Goal: Information Seeking & Learning: Learn about a topic

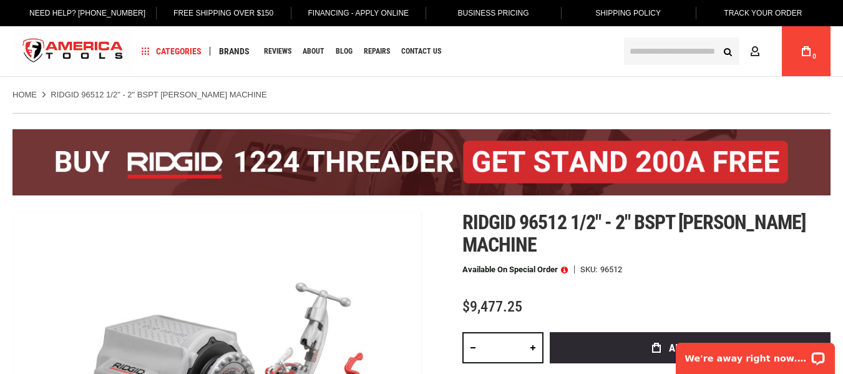
click at [486, 99] on ul "Home RIDGID 96512 1/2" - 2" BSPT HAMMER CHUCK MACHINE" at bounding box center [421, 94] width 818 height 11
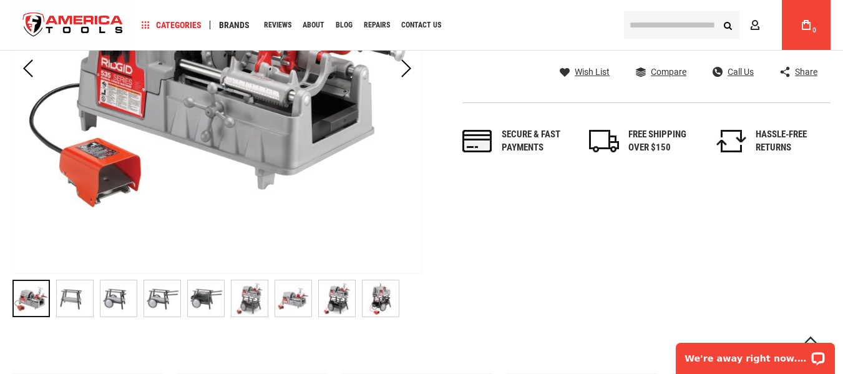
scroll to position [374, 0]
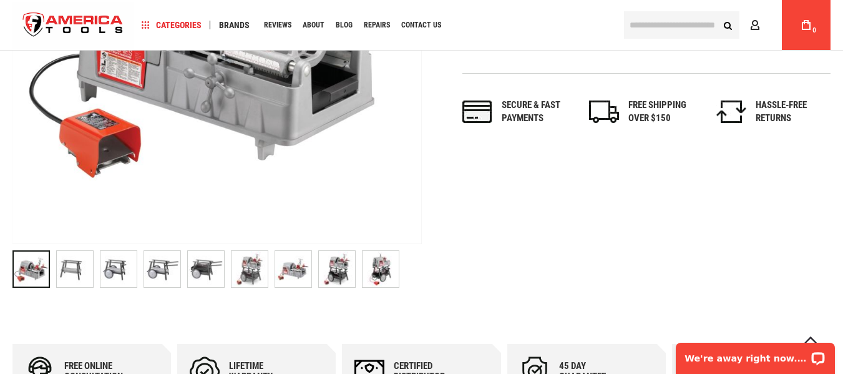
click at [72, 272] on img at bounding box center [75, 269] width 36 height 36
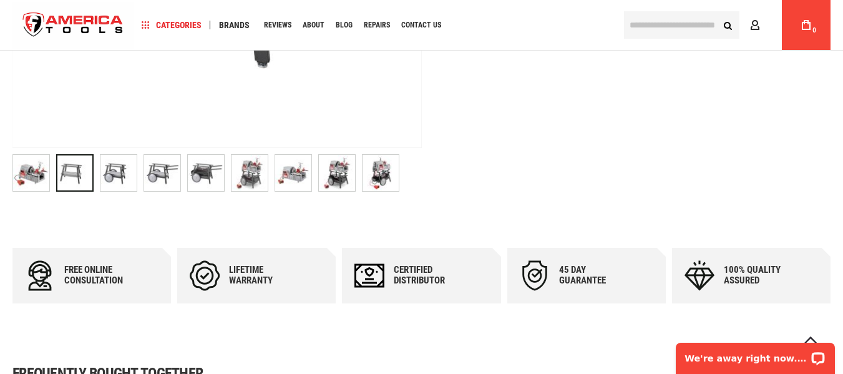
scroll to position [499, 0]
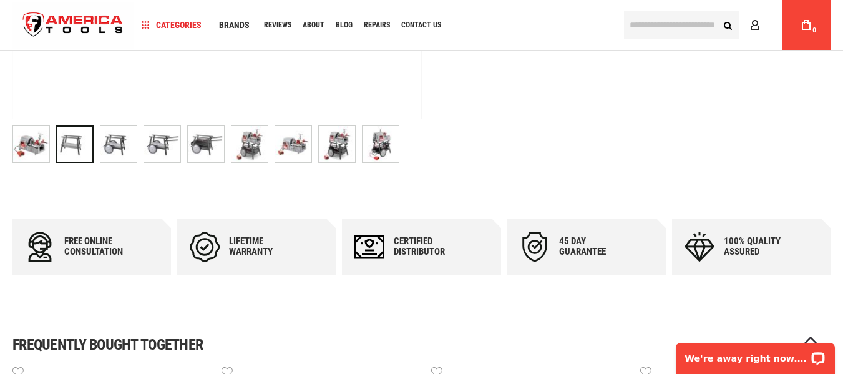
click at [127, 143] on img at bounding box center [118, 144] width 36 height 36
click at [203, 153] on img at bounding box center [206, 144] width 36 height 36
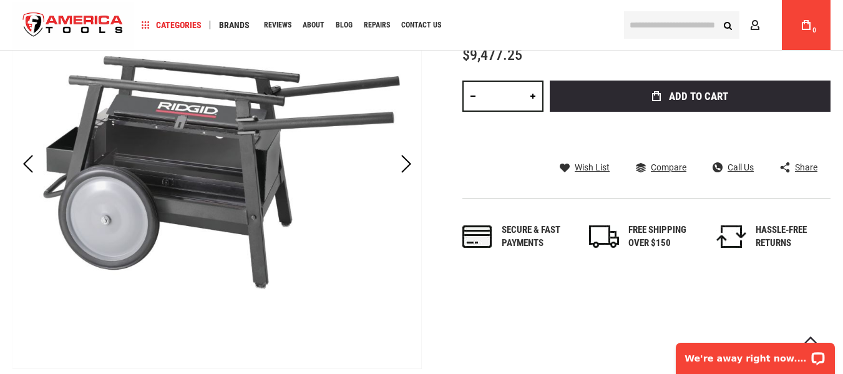
scroll to position [312, 0]
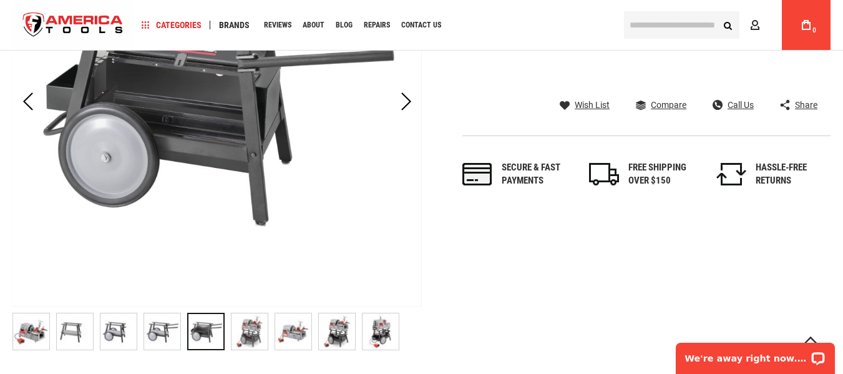
click at [253, 332] on img at bounding box center [249, 331] width 36 height 36
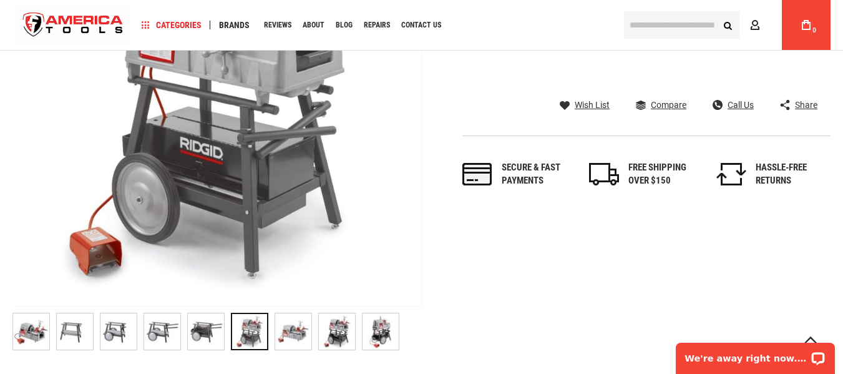
click at [765, 262] on div "Skip to the end of the images gallery Skip to the beginning of the images galle…" at bounding box center [421, 126] width 818 height 459
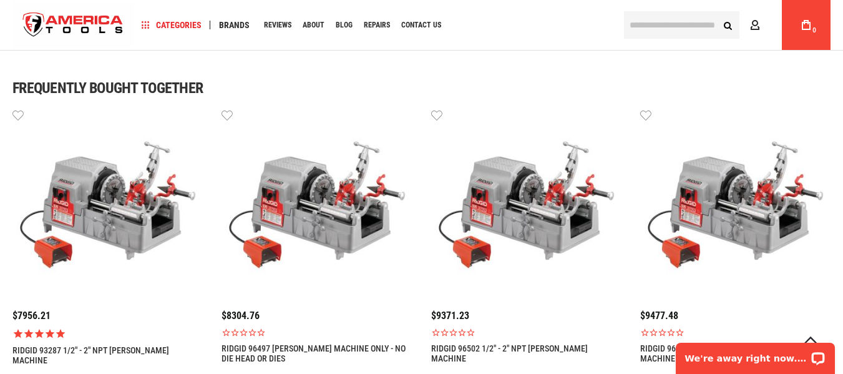
scroll to position [936, 0]
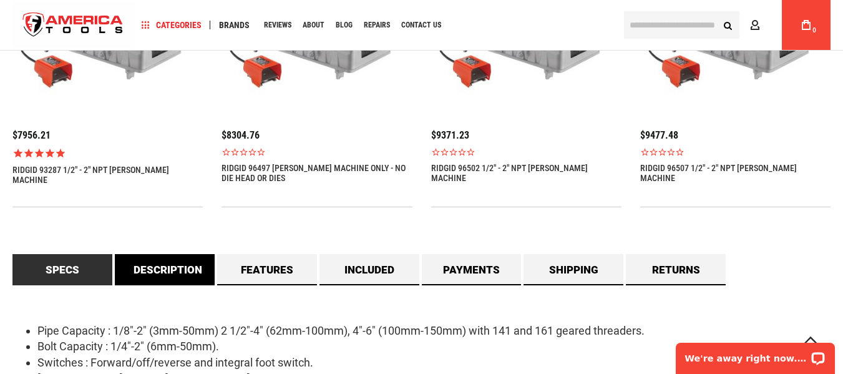
click at [160, 270] on link "Description" at bounding box center [165, 269] width 100 height 31
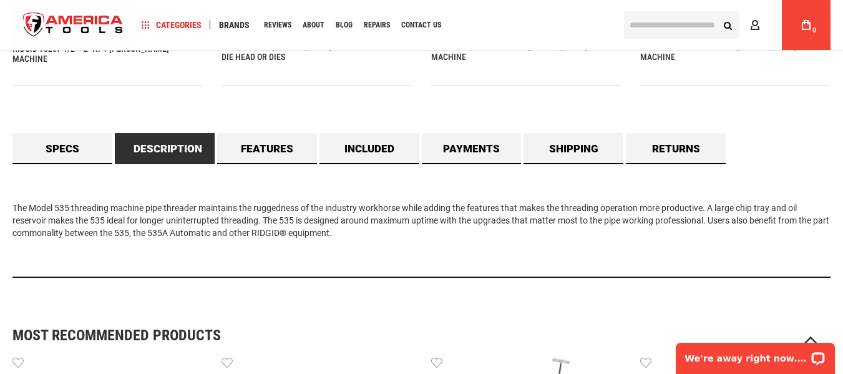
scroll to position [1060, 0]
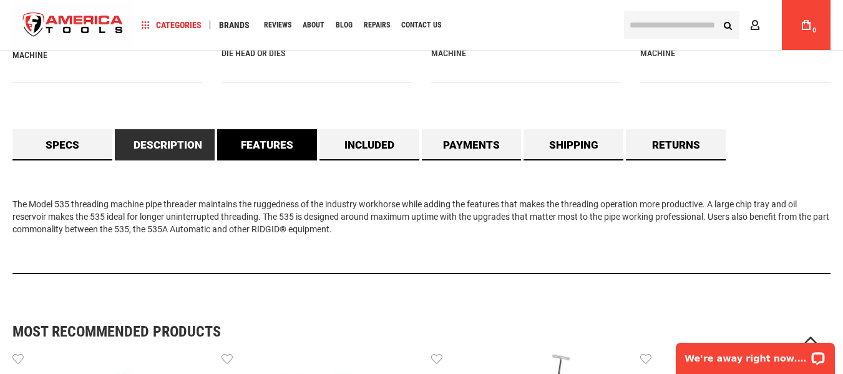
click at [286, 150] on link "Features" at bounding box center [267, 144] width 100 height 31
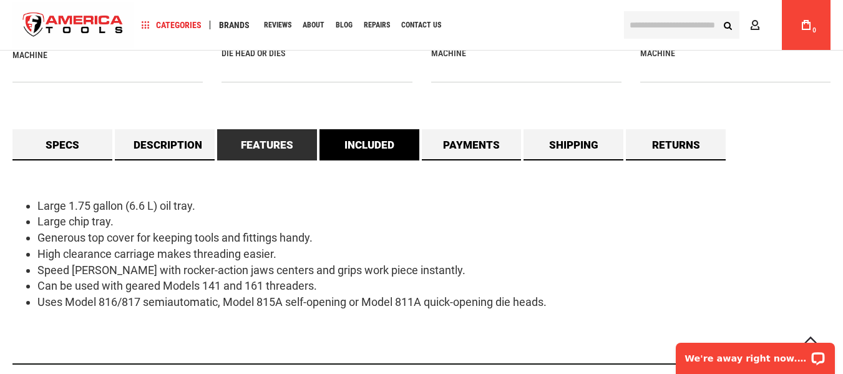
click at [359, 147] on link "Included" at bounding box center [369, 144] width 100 height 31
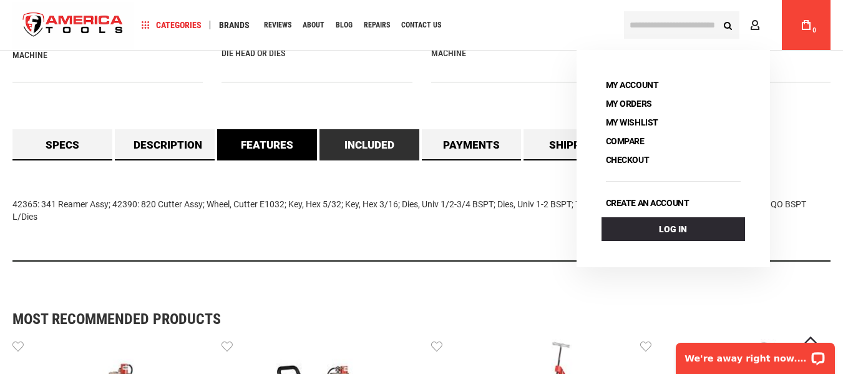
click at [258, 156] on link "Features" at bounding box center [267, 144] width 100 height 31
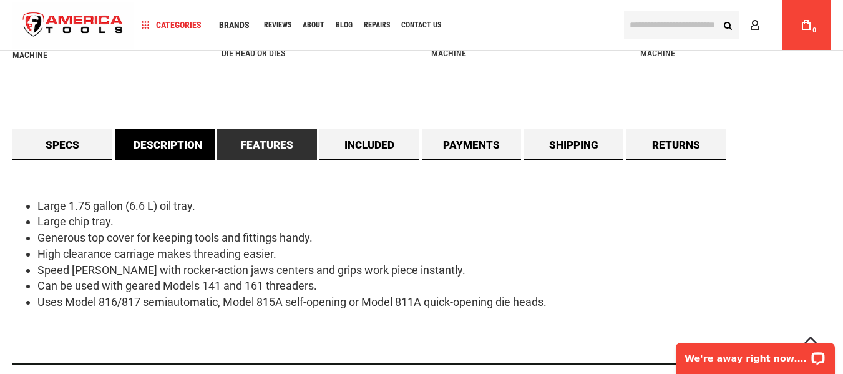
click at [188, 150] on link "Description" at bounding box center [165, 144] width 100 height 31
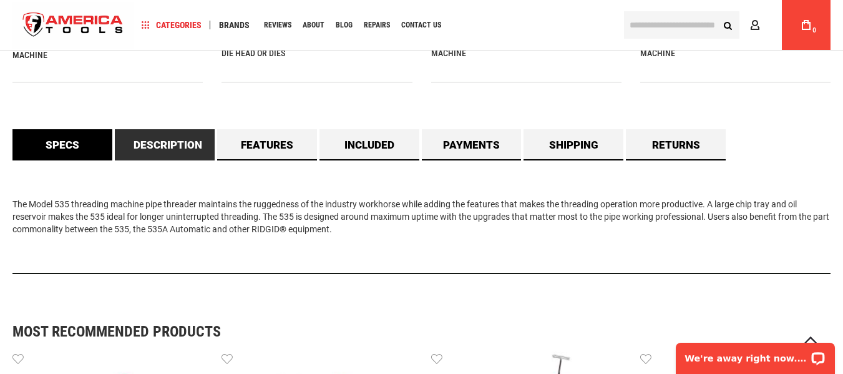
click at [84, 150] on link "Specs" at bounding box center [62, 144] width 100 height 31
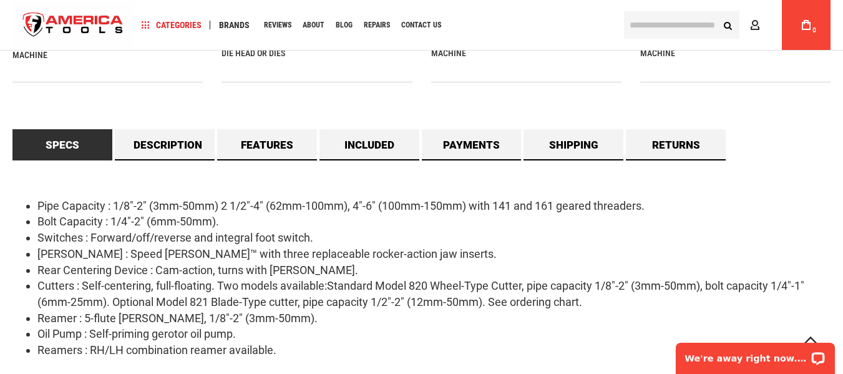
click at [100, 185] on div "Pipe Capacity : 1/8"-2" (3mm-50mm) 2 1/2"-4" (62mm-100mm), 4"-6" (100mm-150mm) …" at bounding box center [421, 286] width 818 height 252
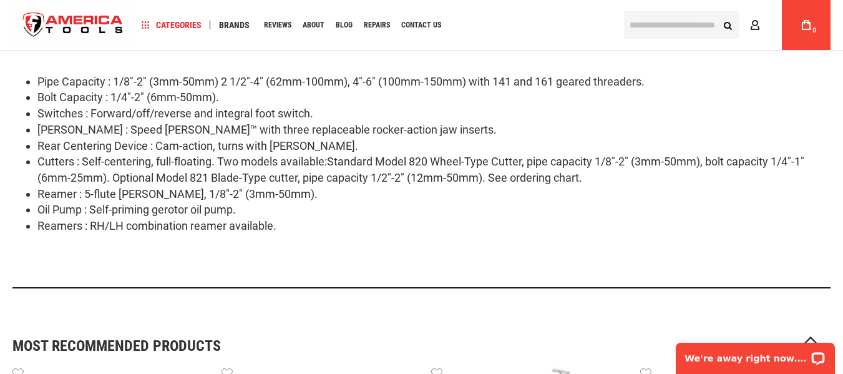
scroll to position [1185, 0]
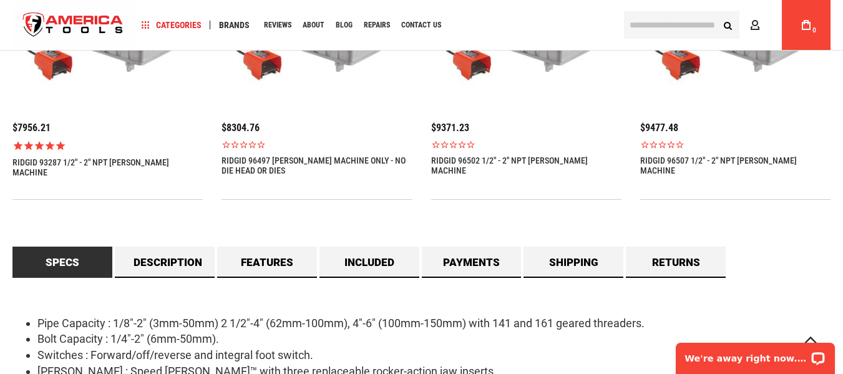
scroll to position [936, 0]
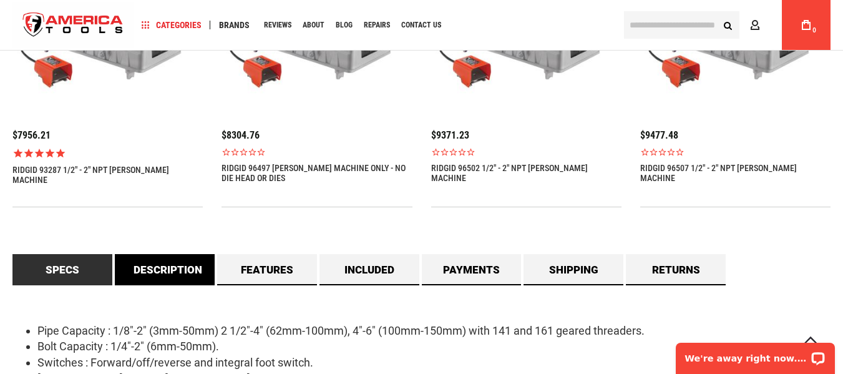
click at [198, 269] on link "Description" at bounding box center [165, 269] width 100 height 31
click at [196, 267] on link "Description" at bounding box center [165, 269] width 100 height 31
click at [170, 264] on link "Description" at bounding box center [165, 269] width 100 height 31
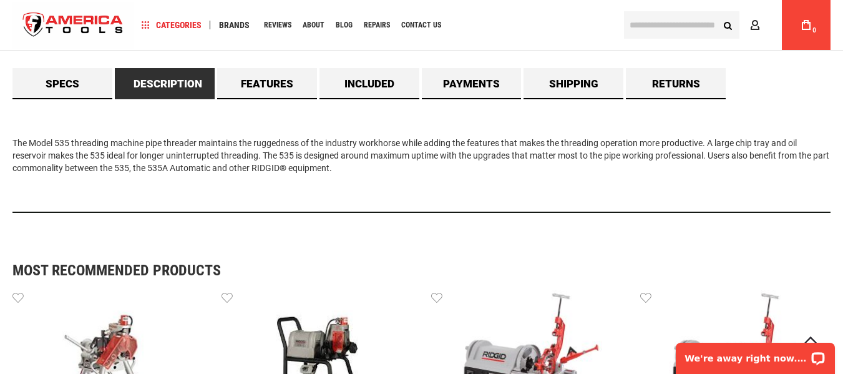
scroll to position [1123, 0]
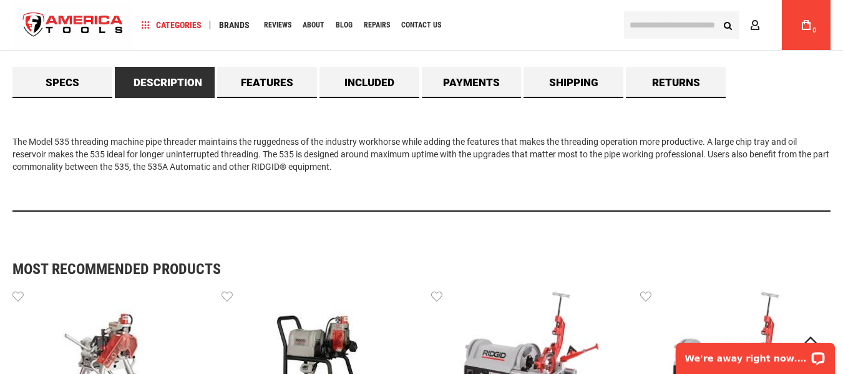
click at [377, 119] on div "The Model 535 threading machine pipe threader maintains the ruggedness of the i…" at bounding box center [421, 155] width 818 height 114
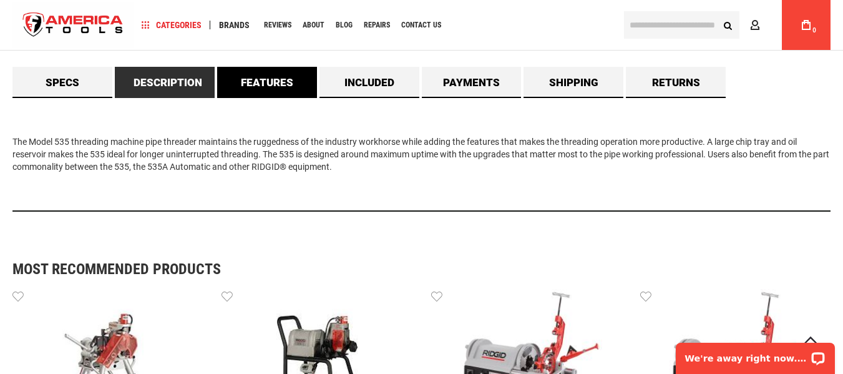
click at [288, 96] on link "Features" at bounding box center [267, 82] width 100 height 31
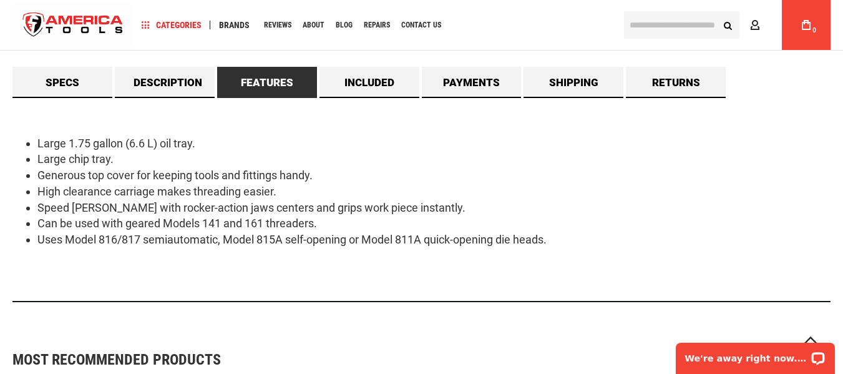
click at [294, 137] on li "Large 1.75 gallon (6.6 L) oil tray." at bounding box center [433, 143] width 793 height 16
click at [303, 112] on div "Large 1.75 gallon (6.6 L) oil tray. Large chip tray. Generous top cover for kee…" at bounding box center [421, 200] width 818 height 204
drag, startPoint x: 368, startPoint y: 347, endPoint x: 354, endPoint y: 249, distance: 98.9
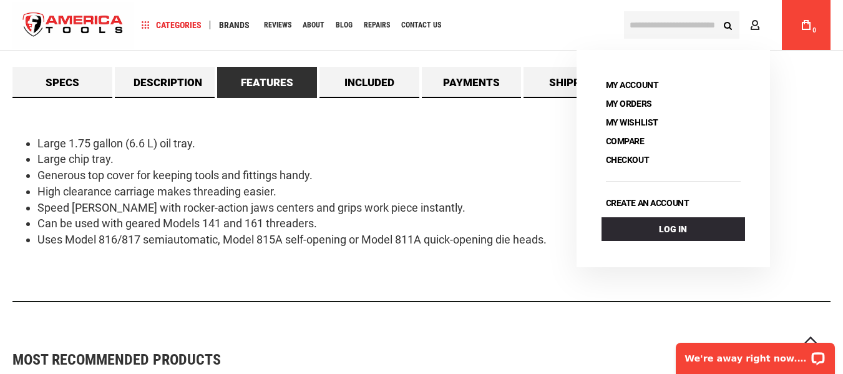
click at [450, 118] on div "Large 1.75 gallon (6.6 L) oil tray. Large chip tray. Generous top cover for kee…" at bounding box center [421, 200] width 818 height 204
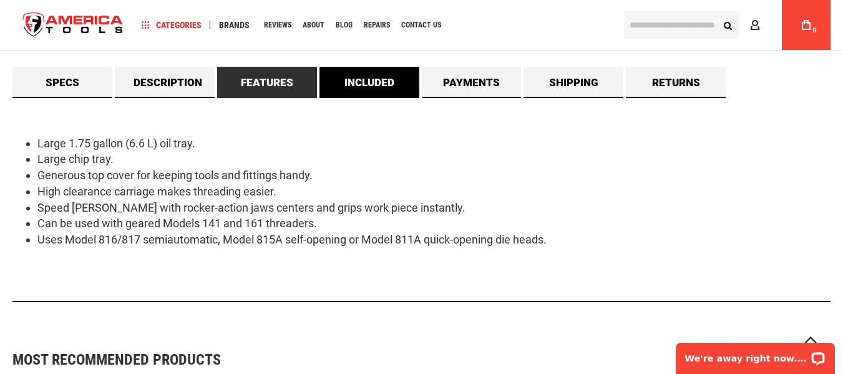
click at [379, 80] on link "Included" at bounding box center [369, 82] width 100 height 31
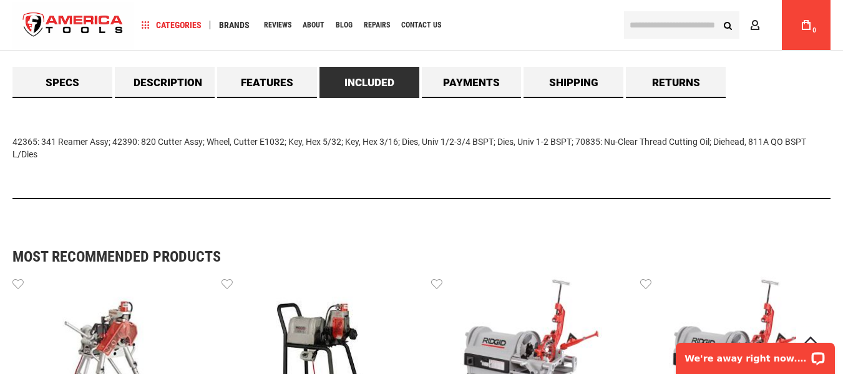
click at [480, 122] on div "42365: 341 Reamer Assy; 42390: 820 Cutter Assy; Wheel, Cutter E1032; Key, Hex 5…" at bounding box center [421, 148] width 818 height 101
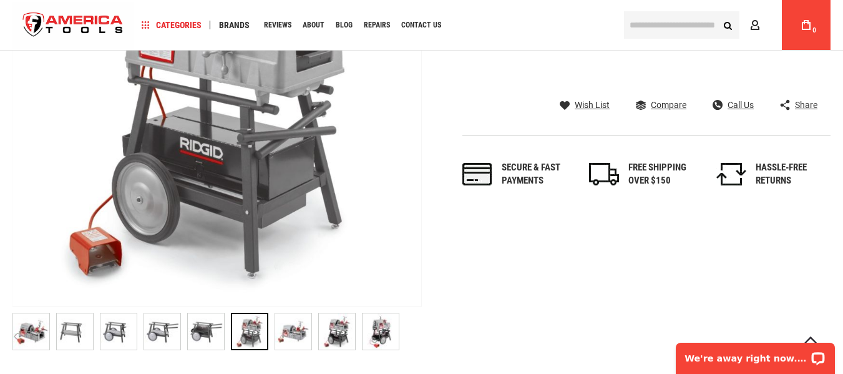
scroll to position [0, 0]
